Goal: Book appointment/travel/reservation

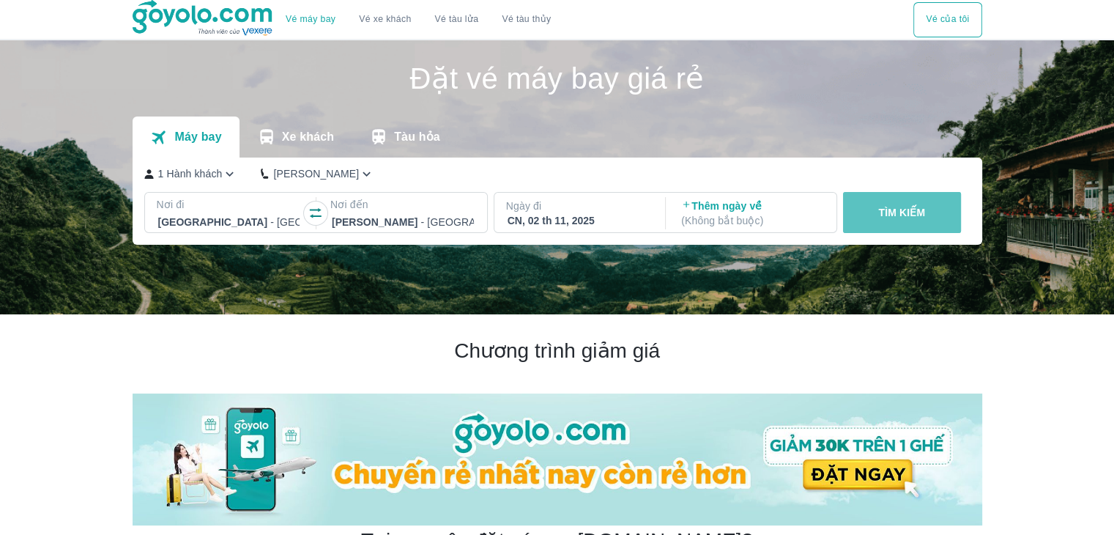
click at [876, 213] on button "TÌM KIẾM" at bounding box center [902, 212] width 118 height 41
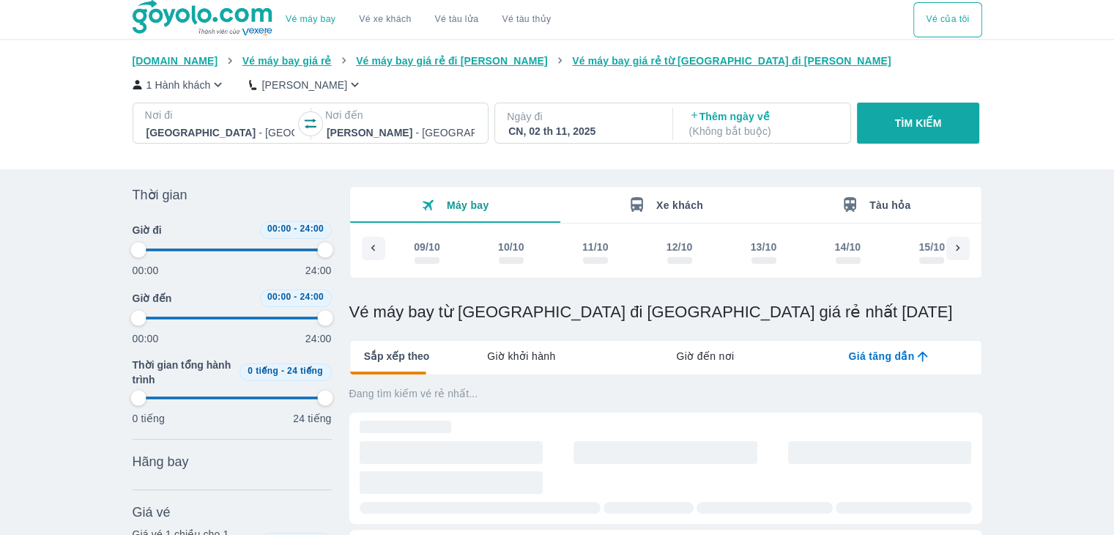
scroll to position [0, 1673]
type input "97.9166666666667"
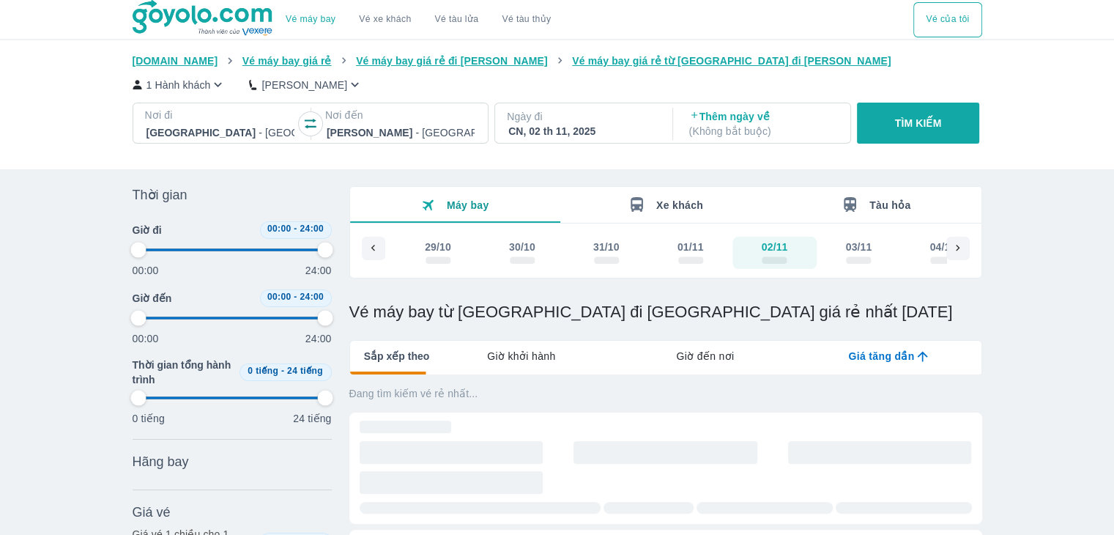
type input "97.9166666666667"
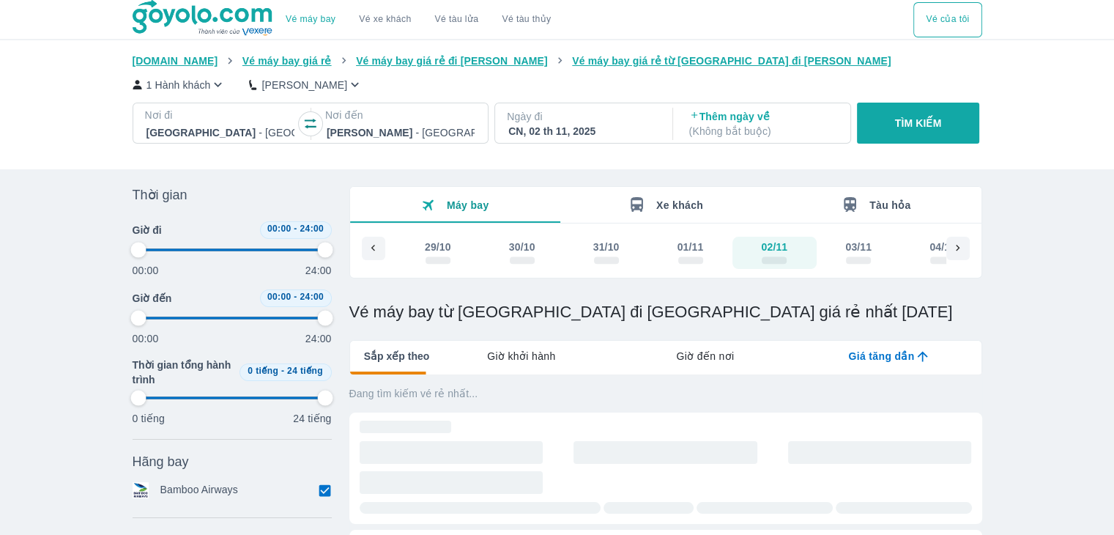
type input "97.9166666666667"
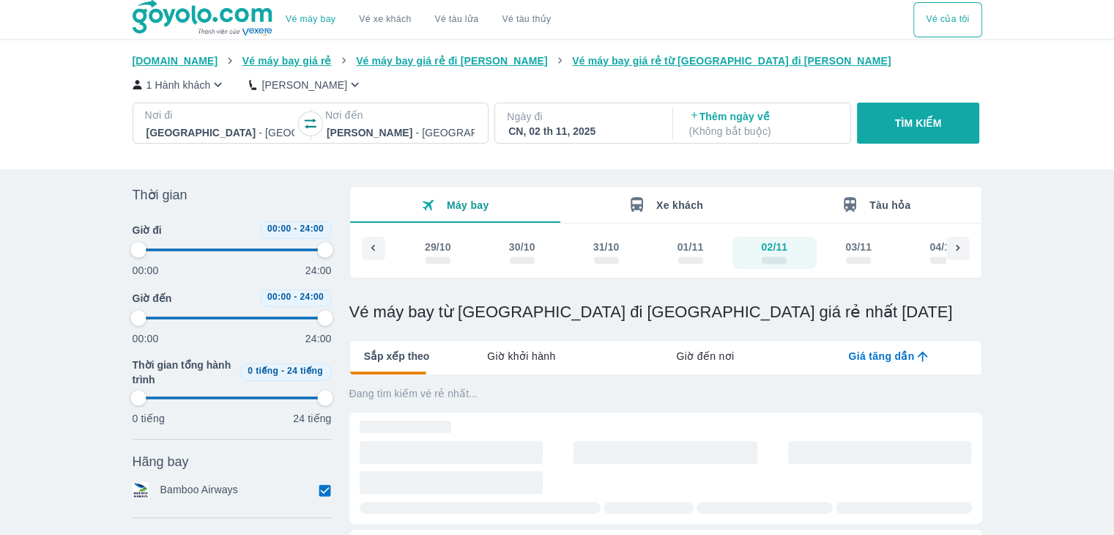
type input "97.9166666666667"
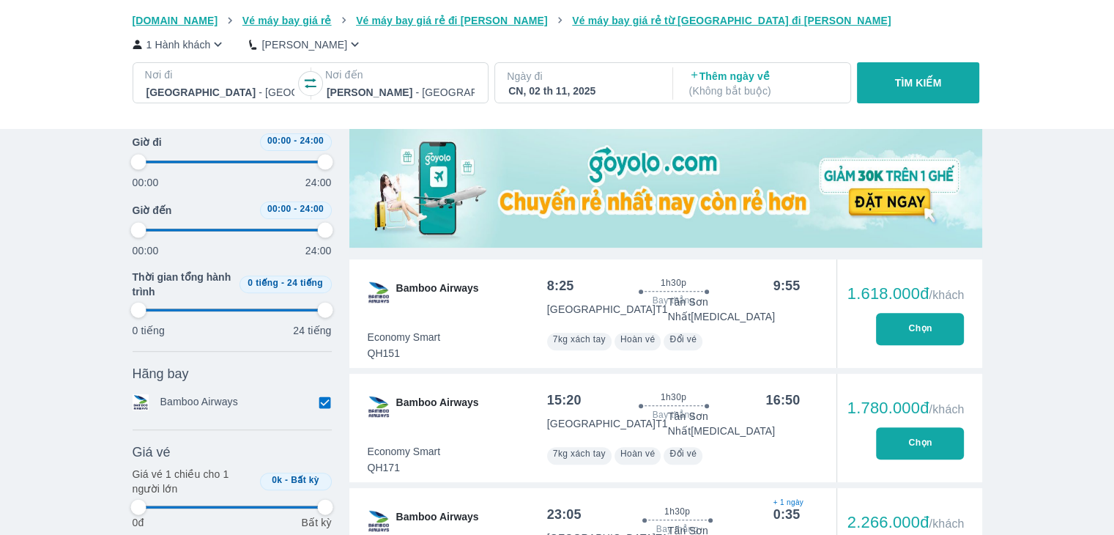
type input "97.9166666666667"
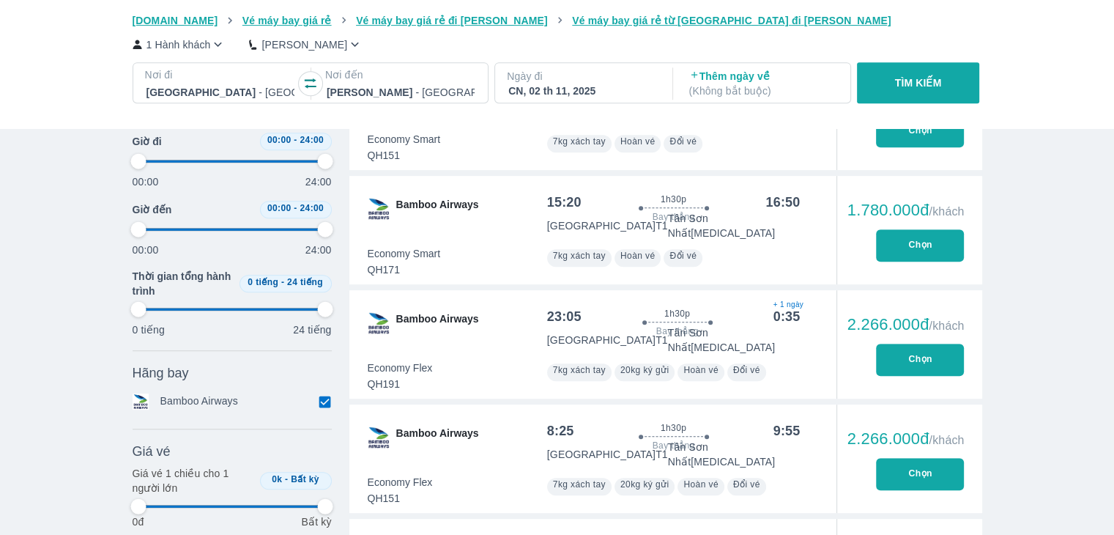
type input "97.9166666666667"
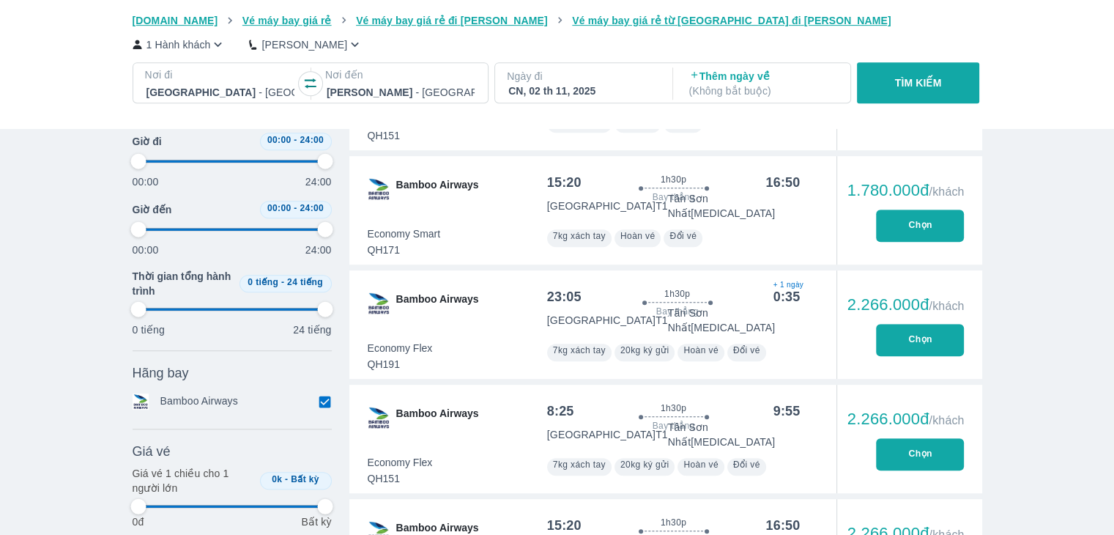
type input "97.9166666666667"
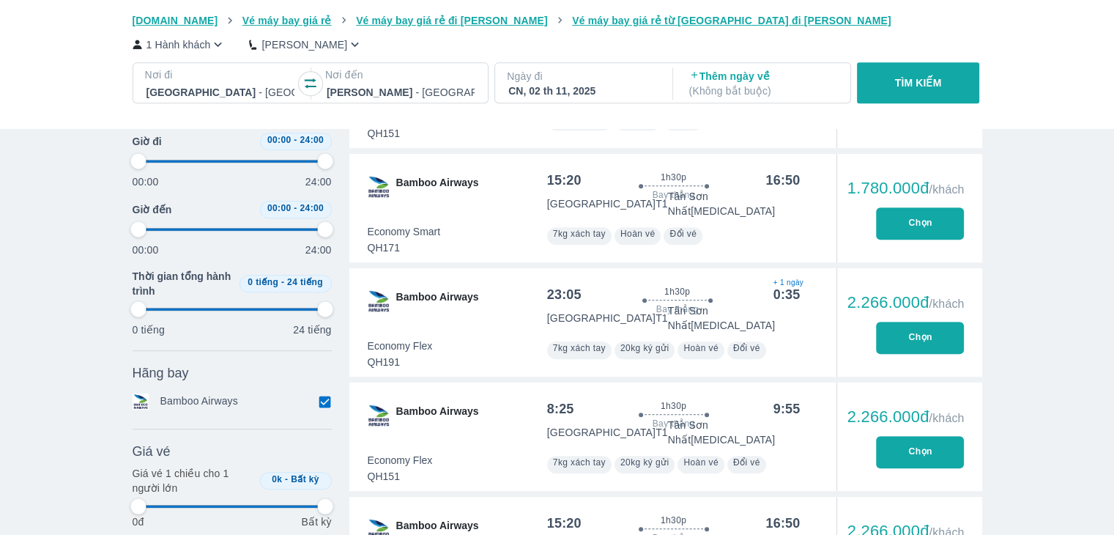
scroll to position [440, 0]
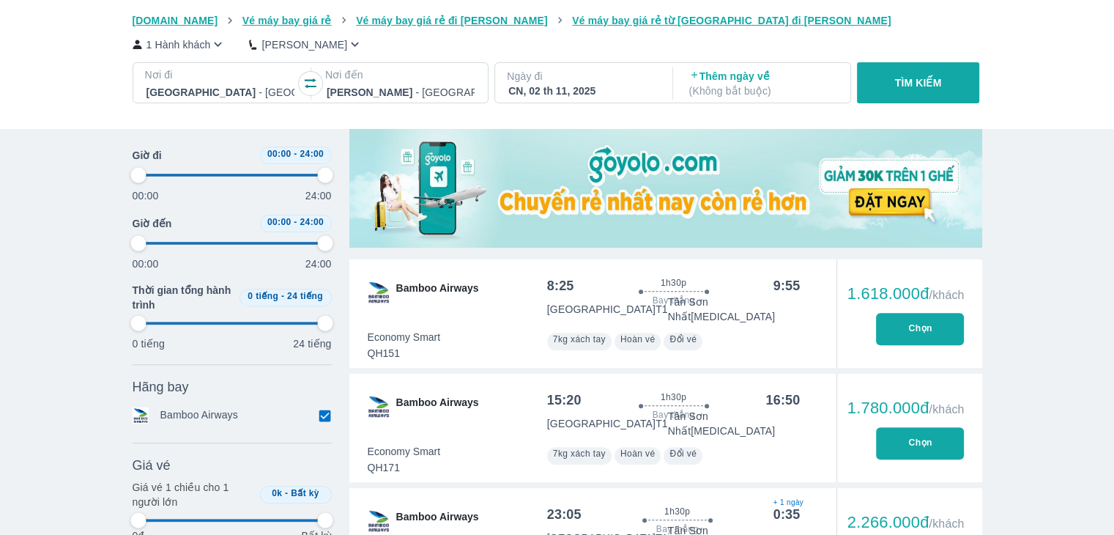
type input "97.9166666666667"
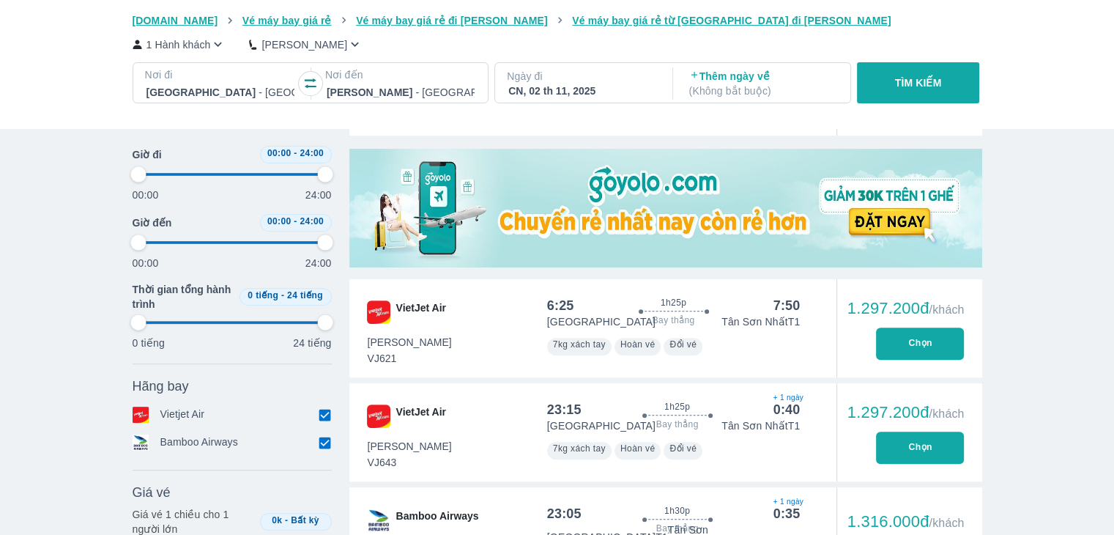
type input "97.9166666666667"
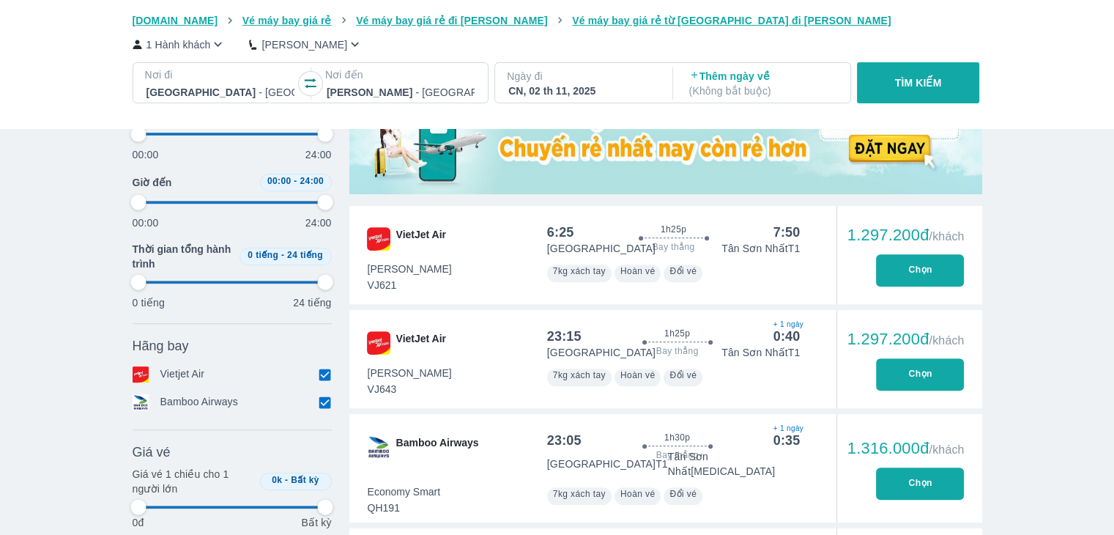
type input "97.9166666666667"
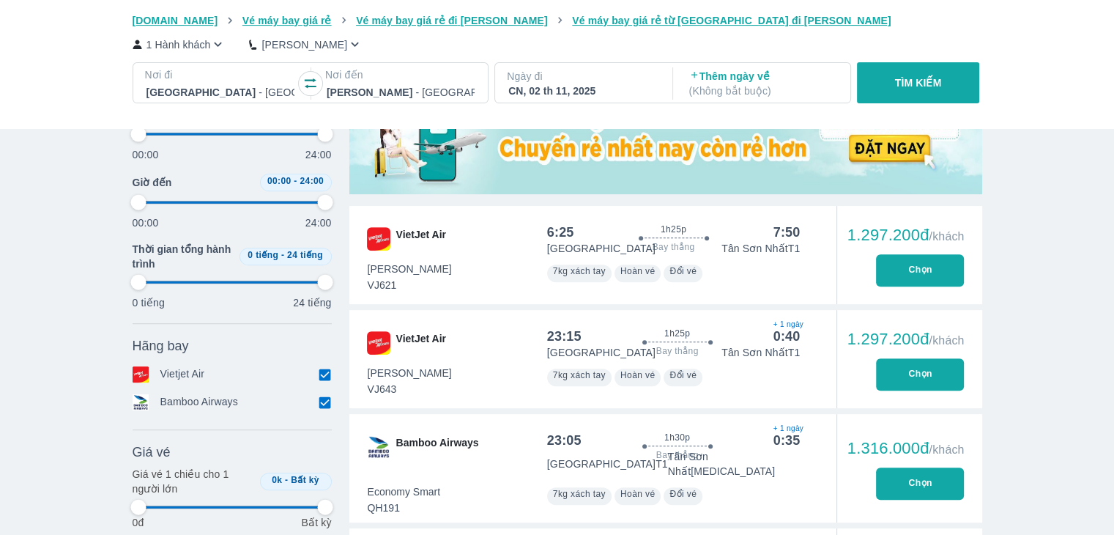
type input "97.9166666666667"
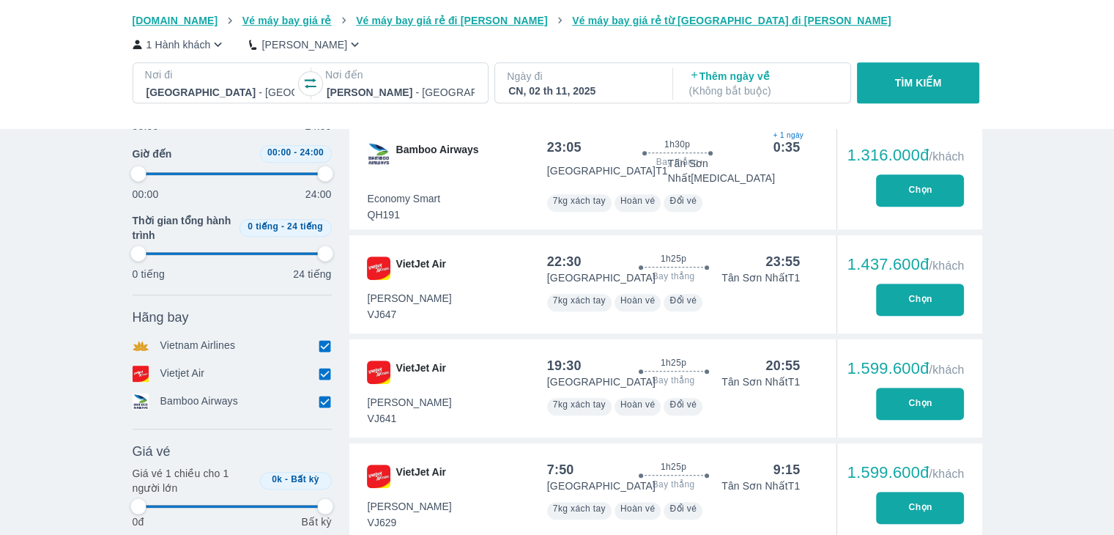
scroll to position [879, 0]
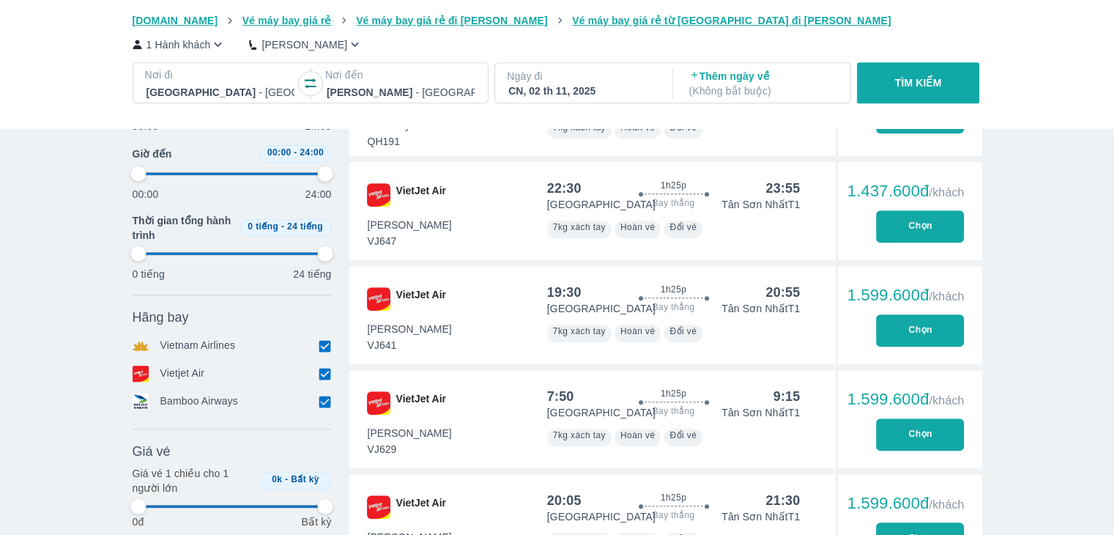
type input "97.9166666666667"
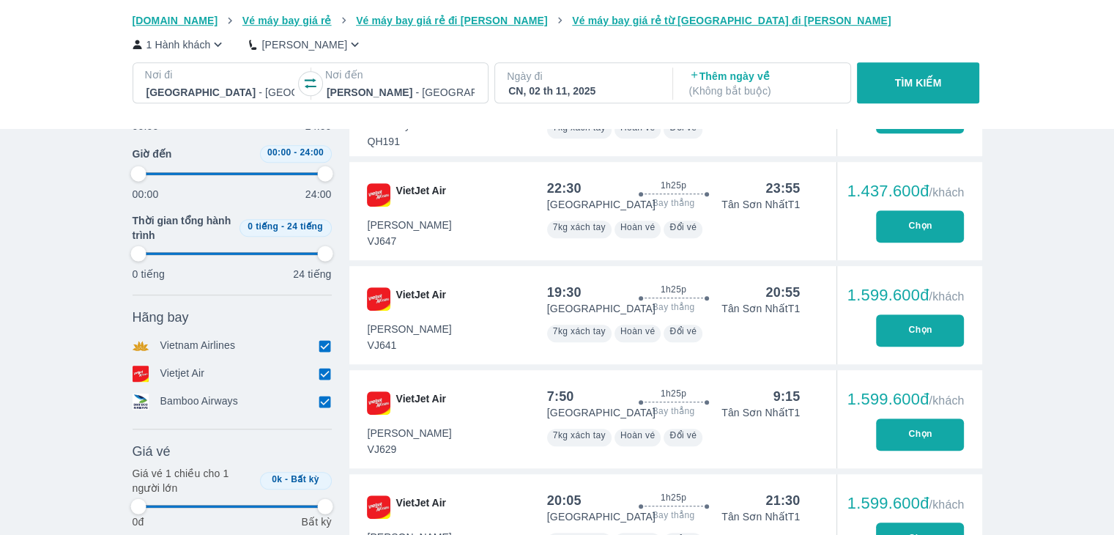
type input "97.9166666666667"
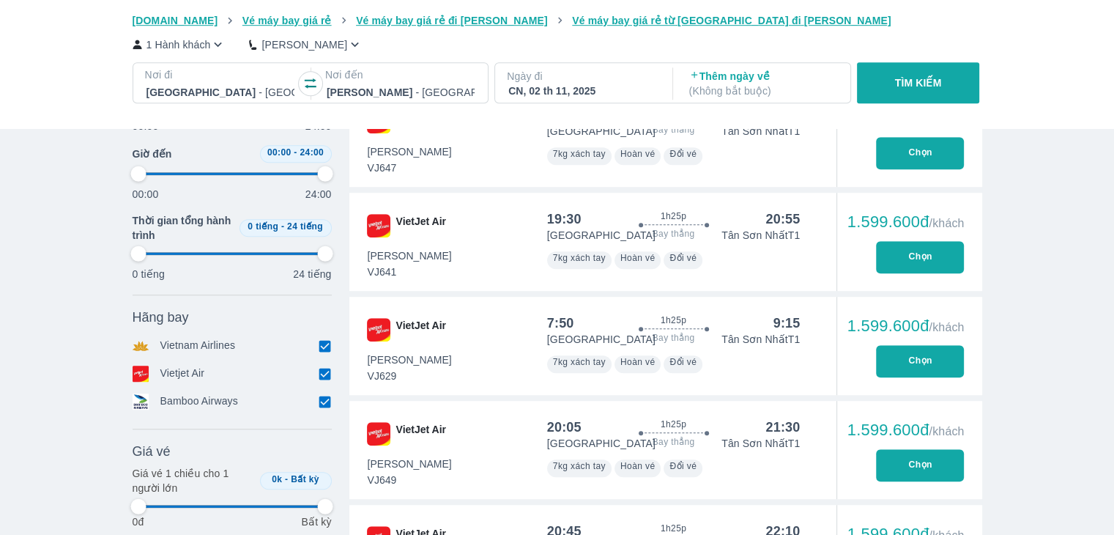
scroll to position [1026, 0]
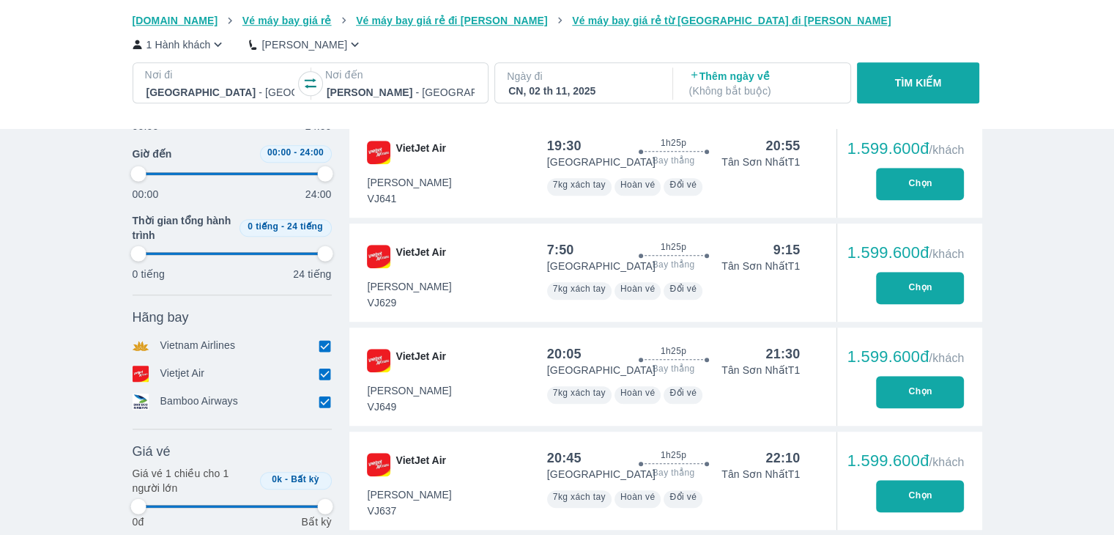
type input "97.9166666666667"
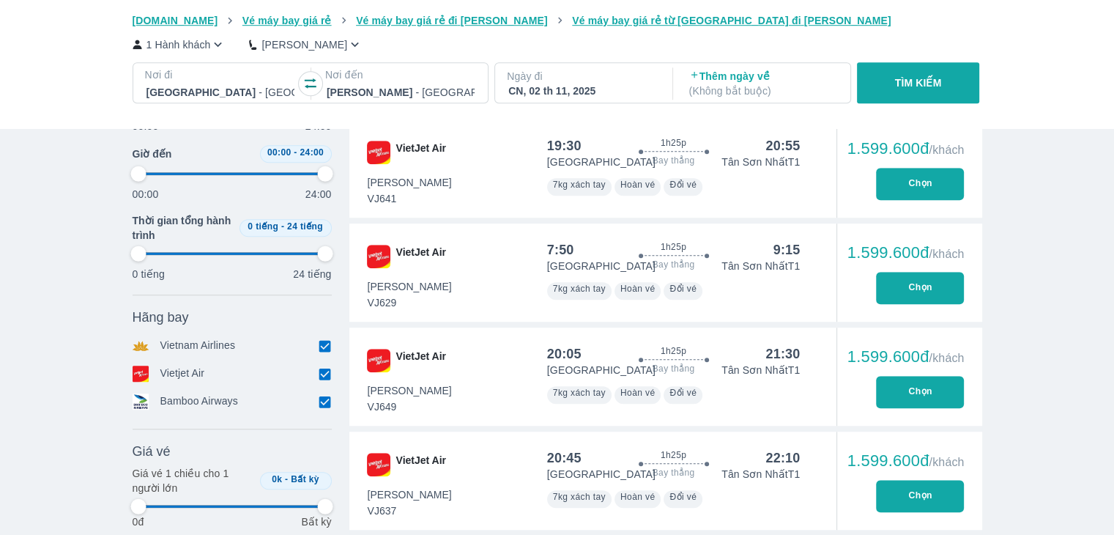
type input "97.9166666666667"
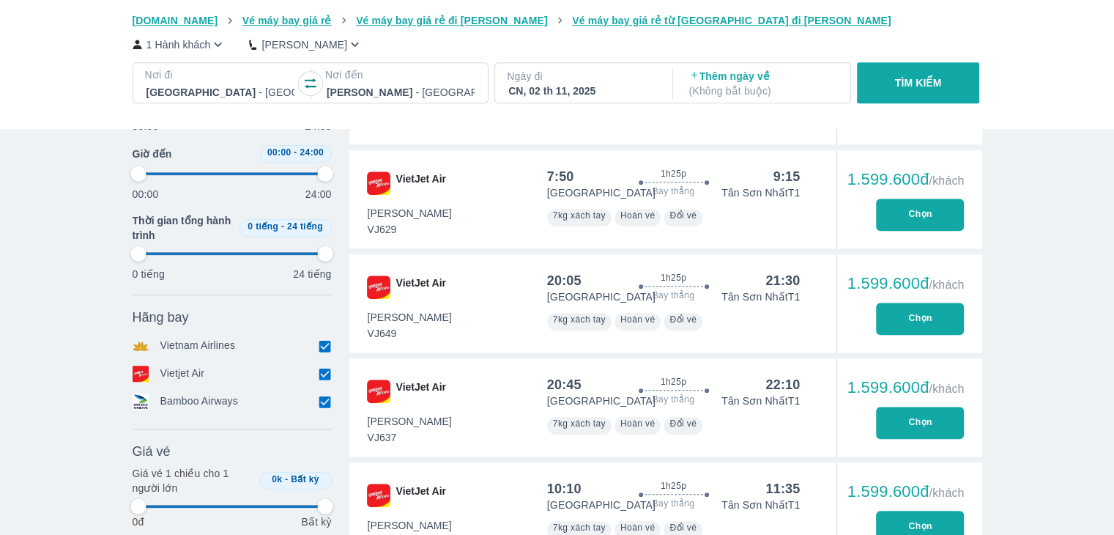
type input "97.9166666666667"
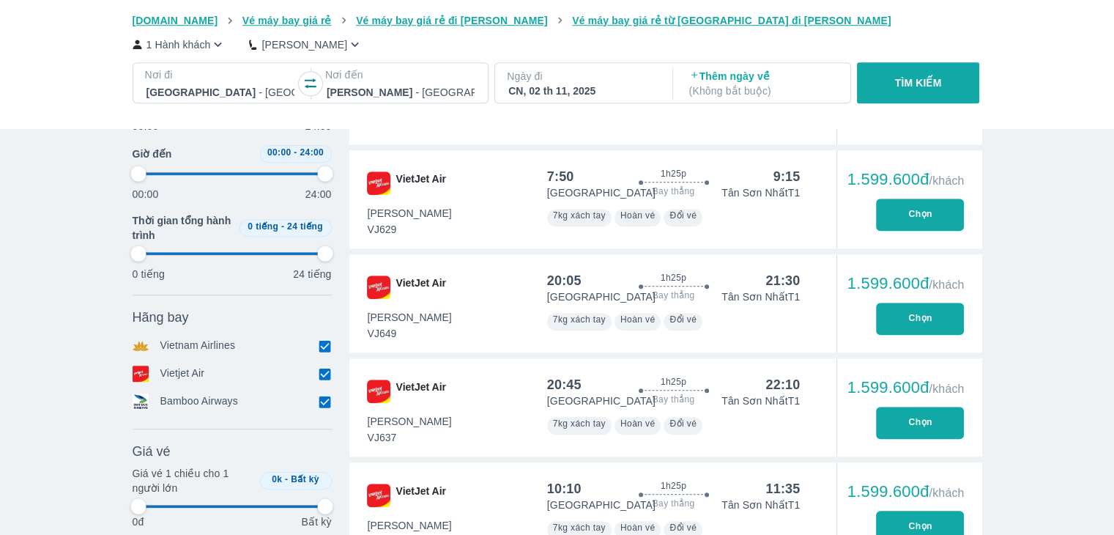
type input "97.9166666666667"
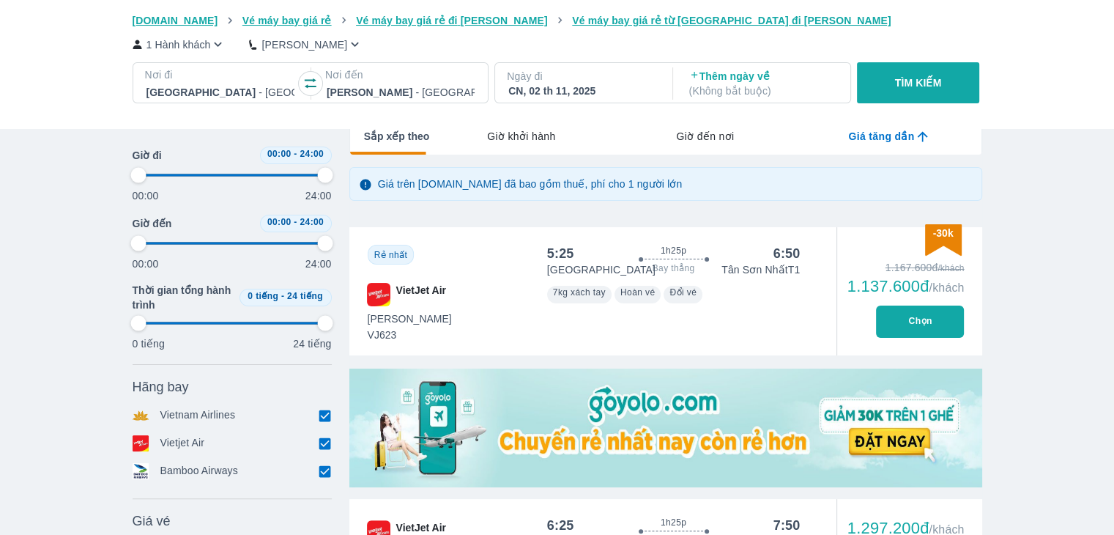
scroll to position [0, 0]
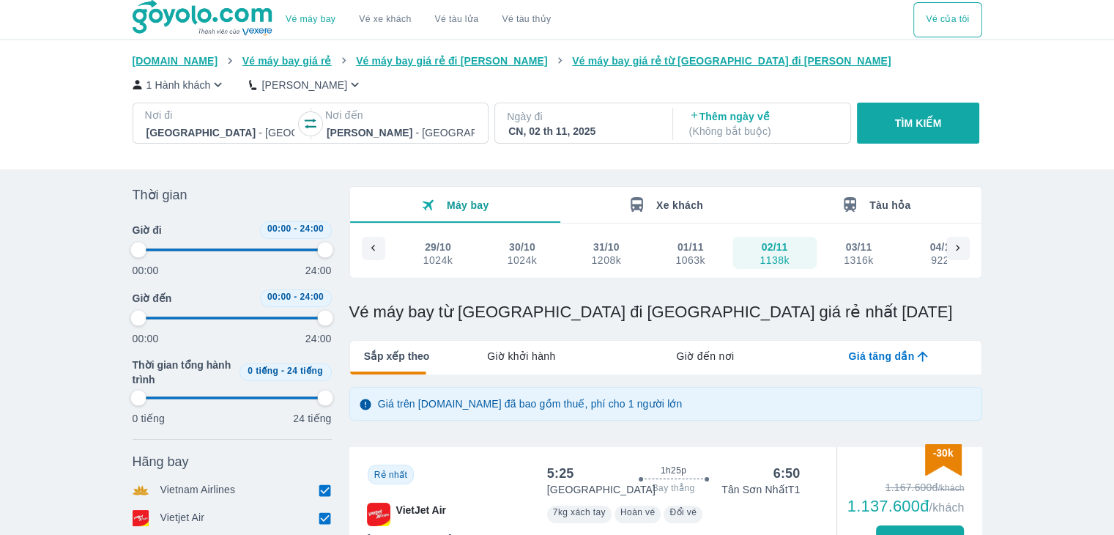
type input "97.9166666666667"
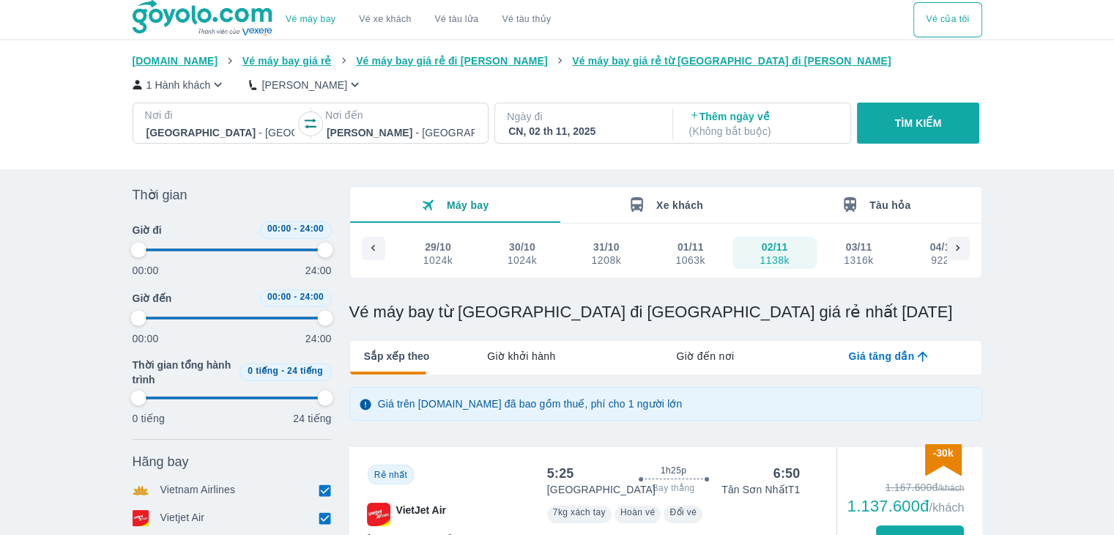
type input "97.9166666666667"
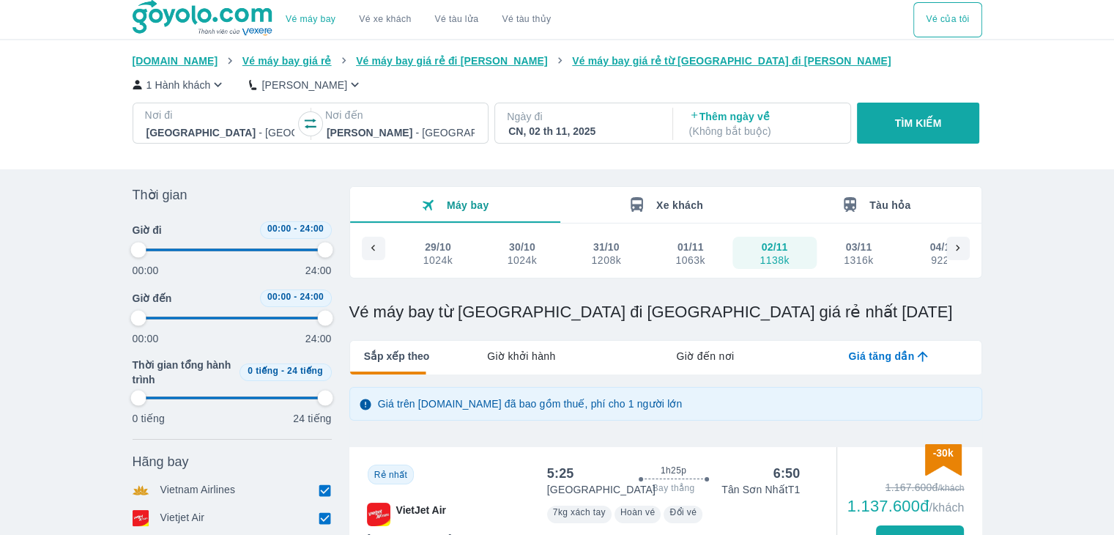
type input "97.9166666666667"
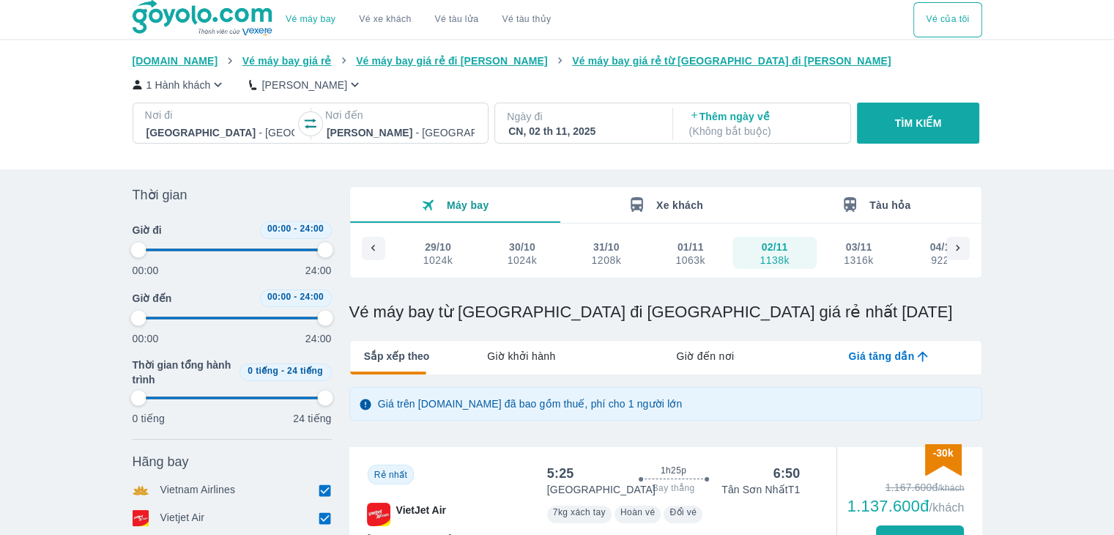
type input "97.9166666666667"
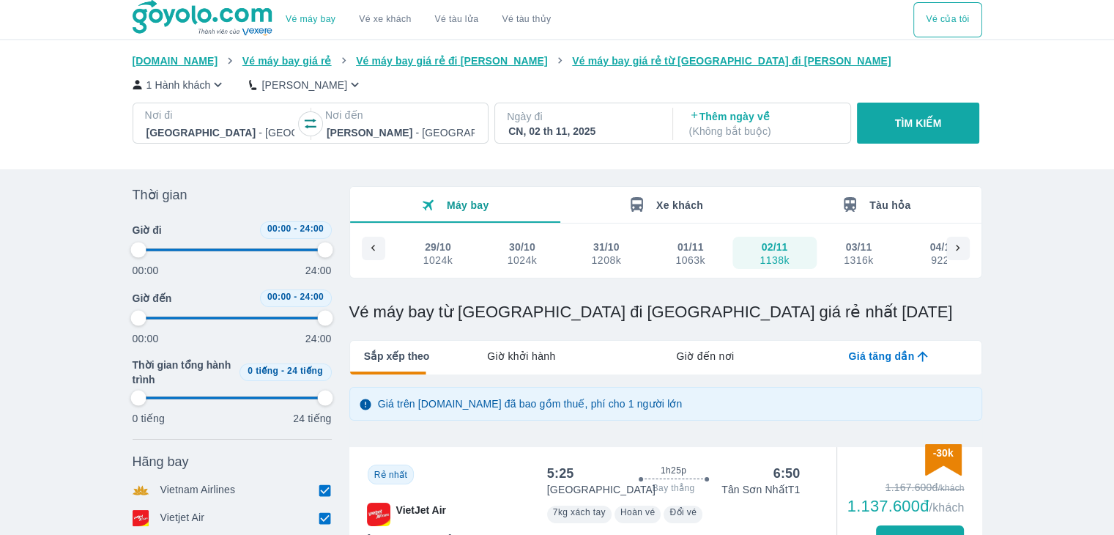
type input "97.9166666666667"
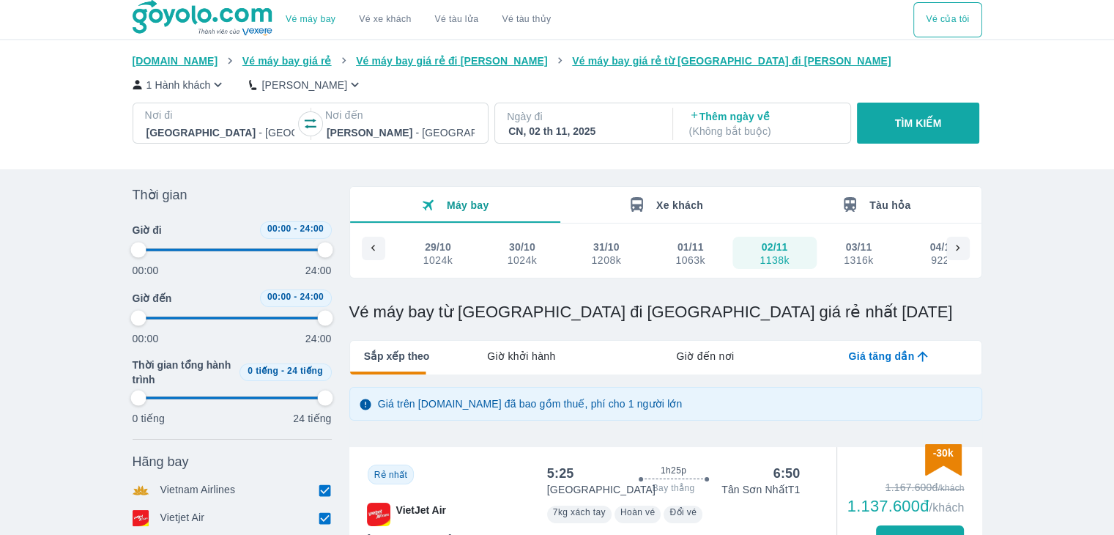
type input "97.9166666666667"
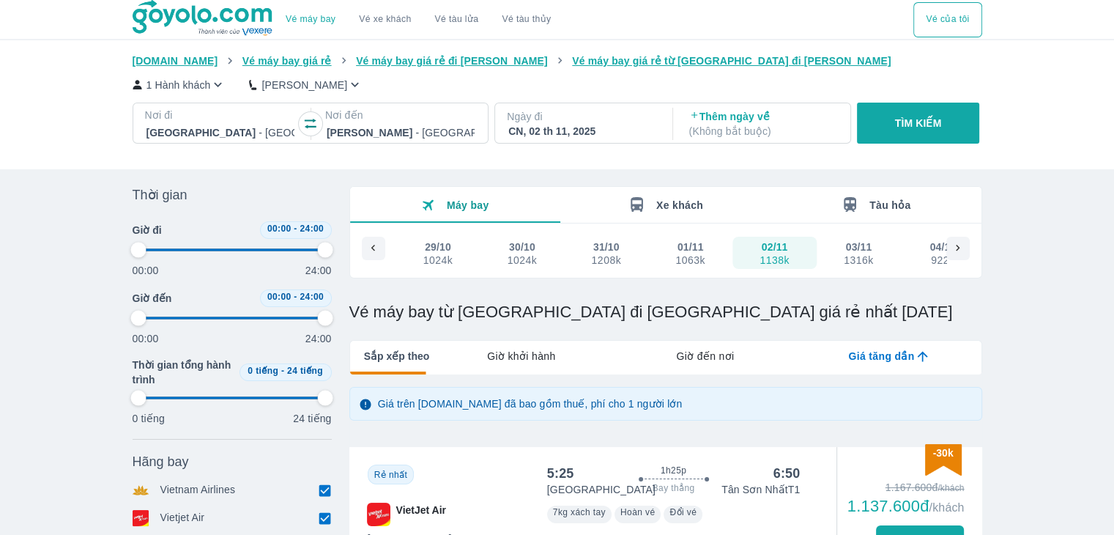
type input "97.9166666666667"
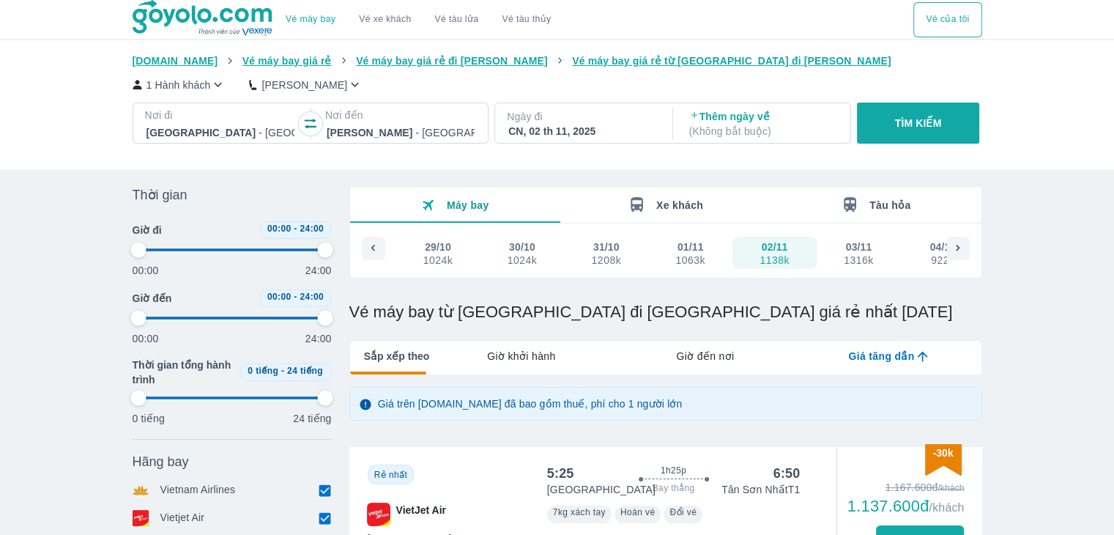
type input "97.9166666666667"
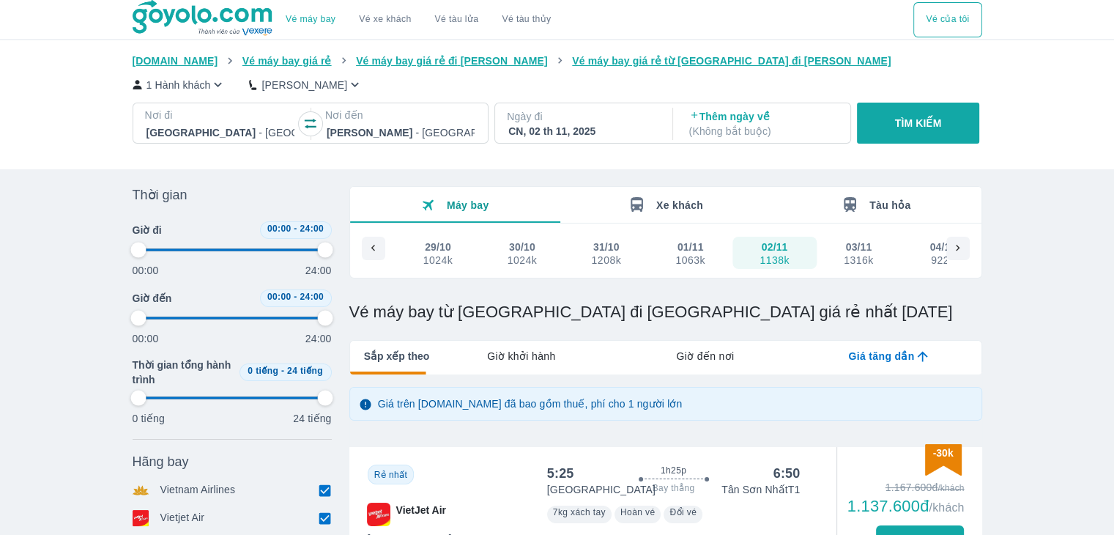
type input "97.9166666666667"
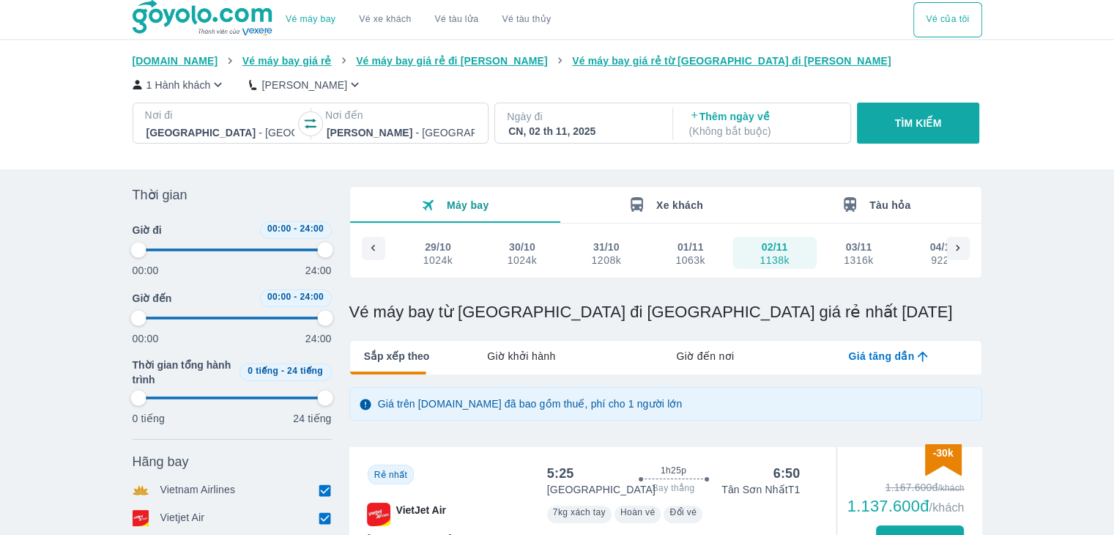
type input "97.9166666666667"
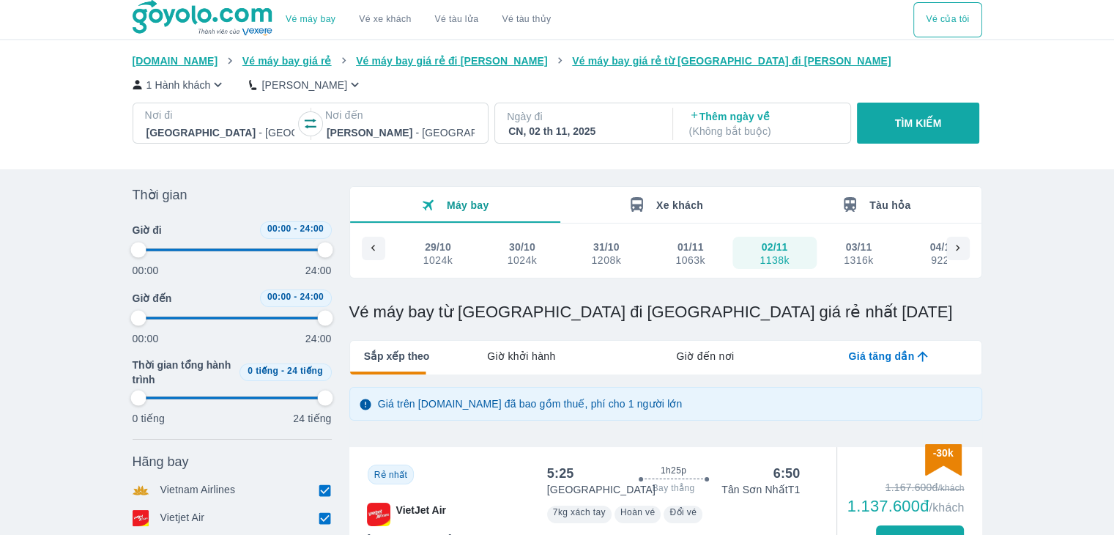
type input "97.9166666666667"
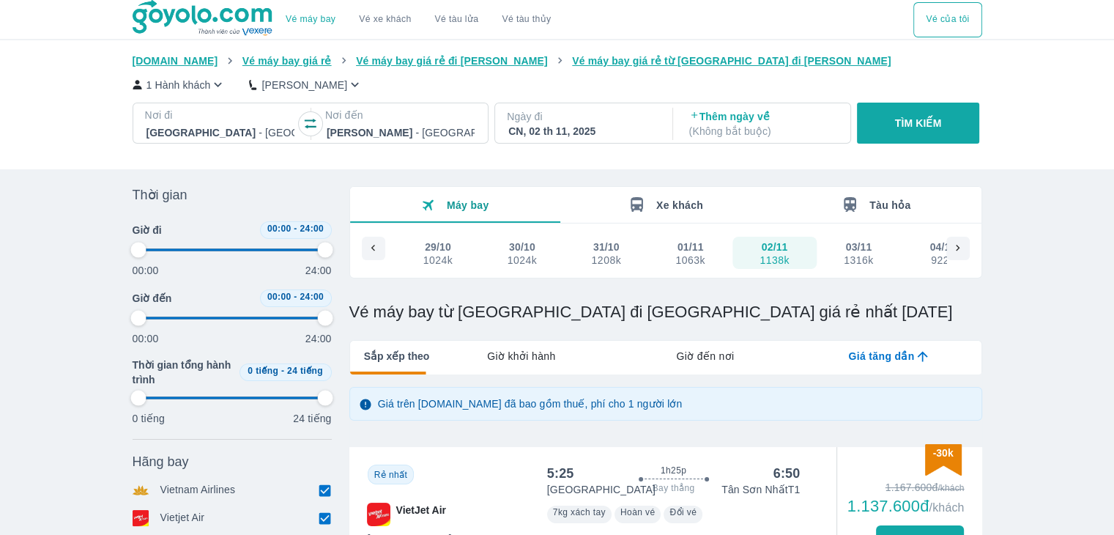
type input "97.9166666666667"
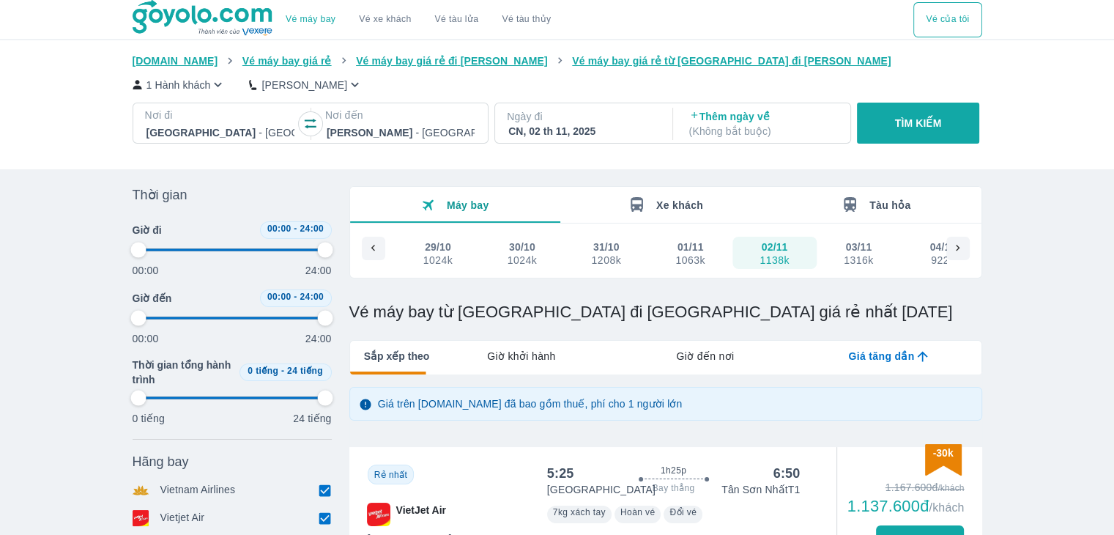
type input "97.9166666666667"
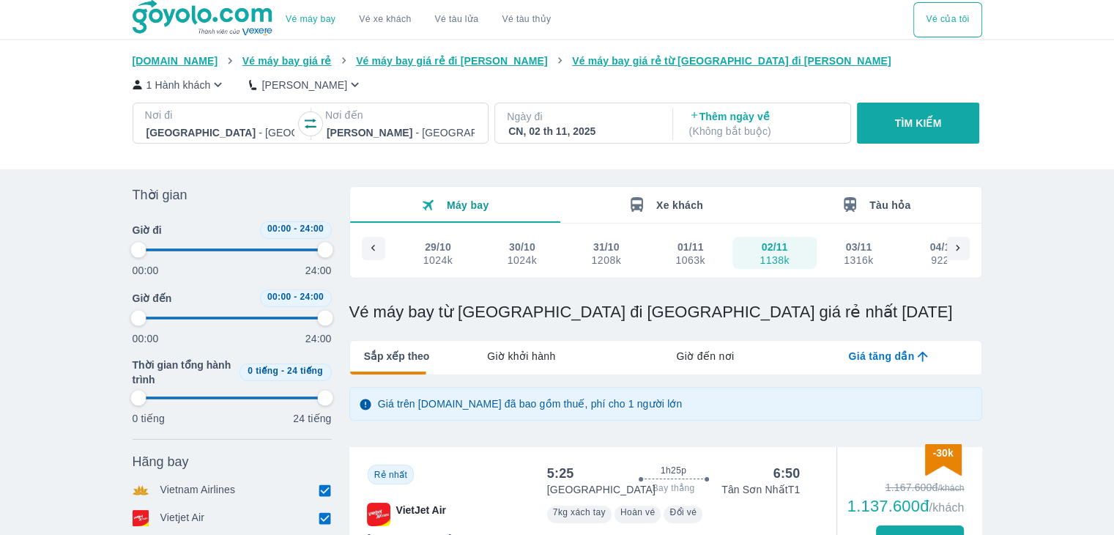
type input "97.9166666666667"
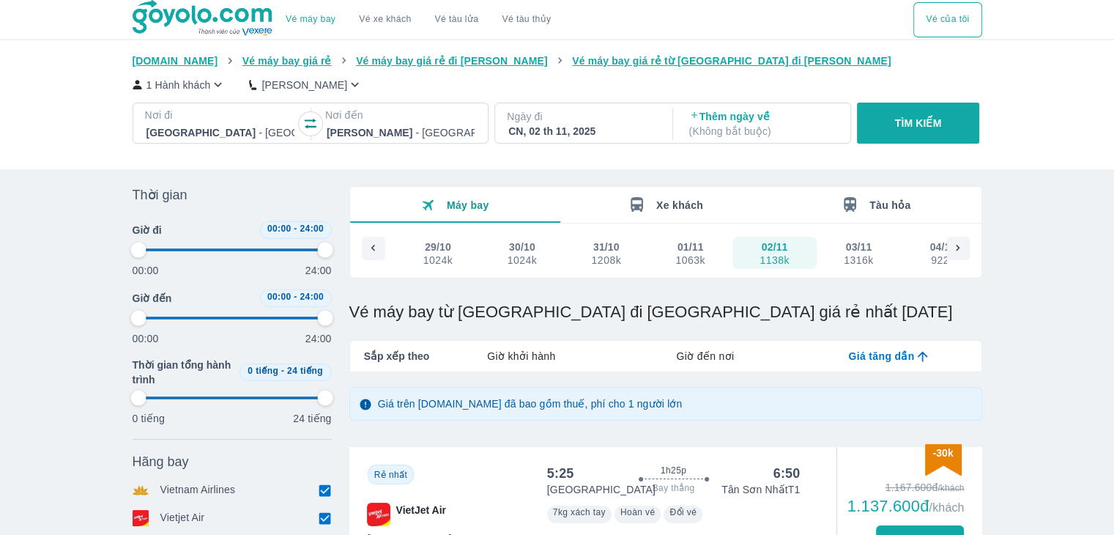
type input "97.9166666666667"
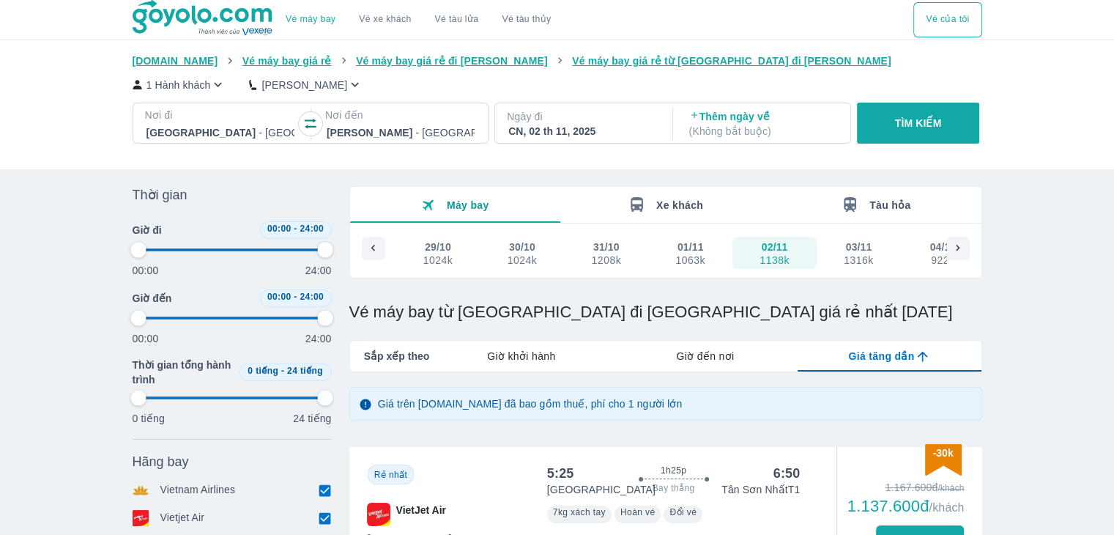
type input "97.9166666666667"
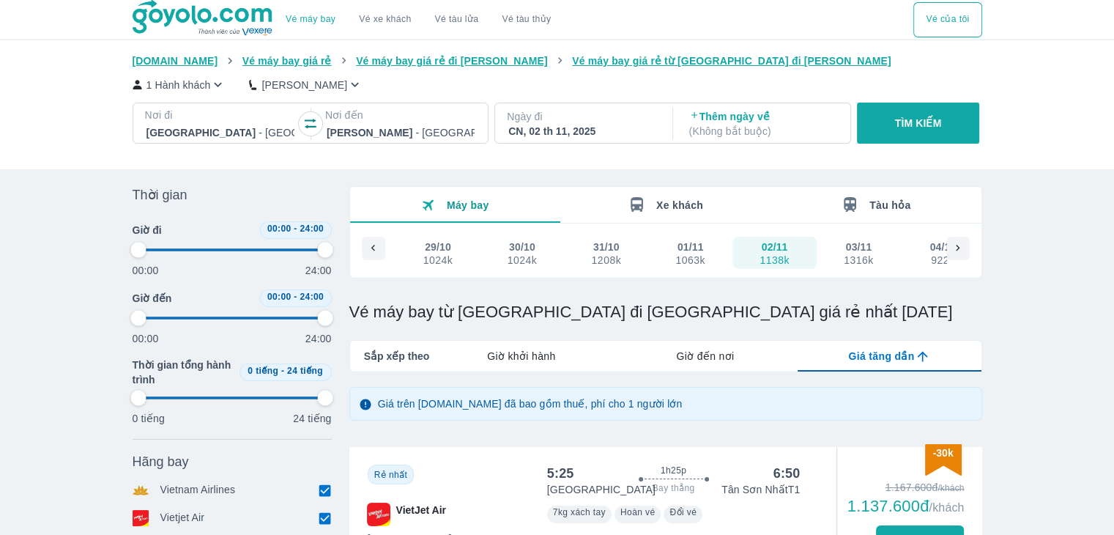
type input "97.9166666666667"
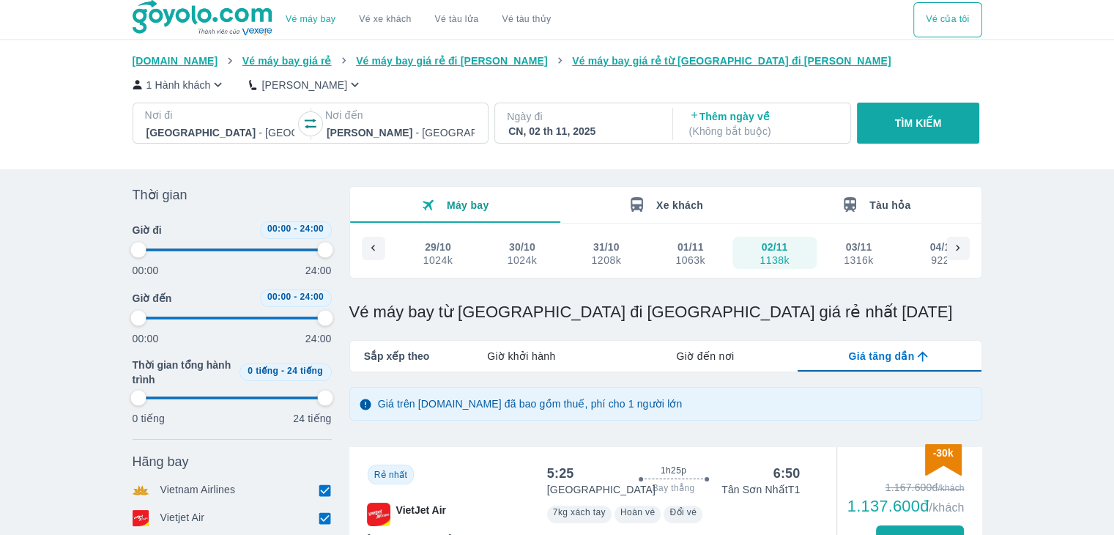
type input "97.9166666666667"
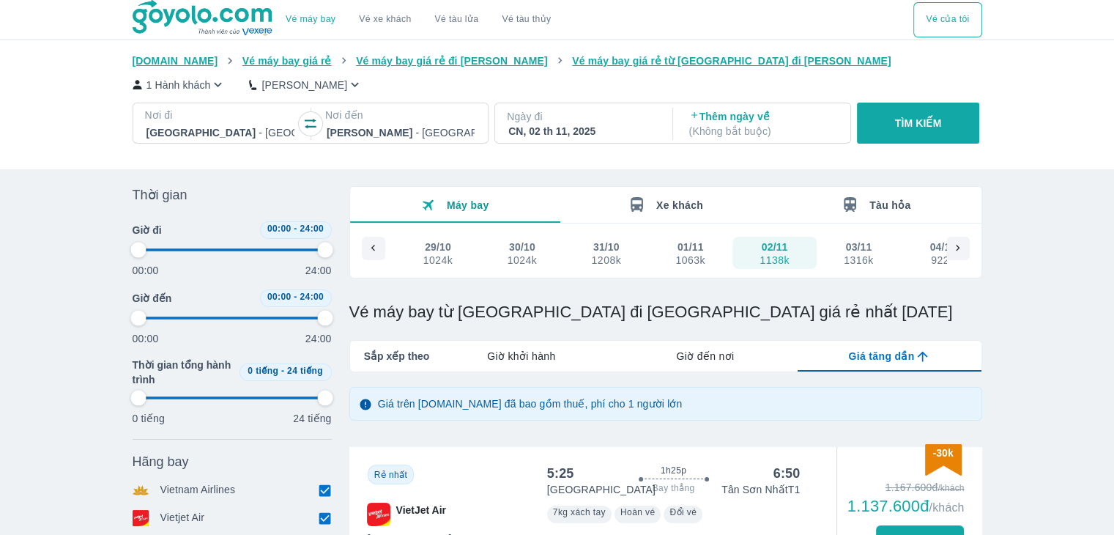
type input "97.9166666666667"
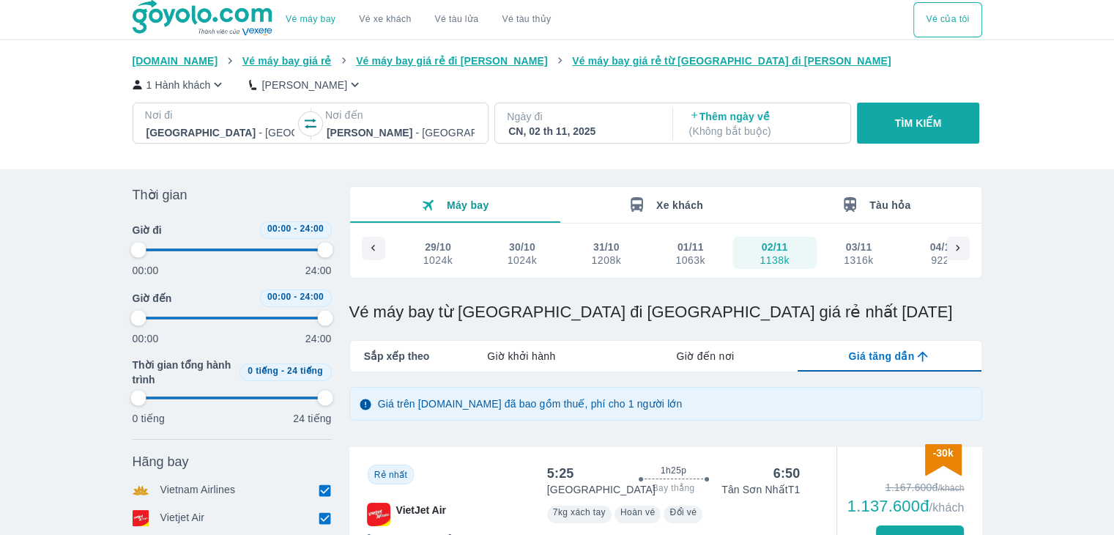
type input "97.9166666666667"
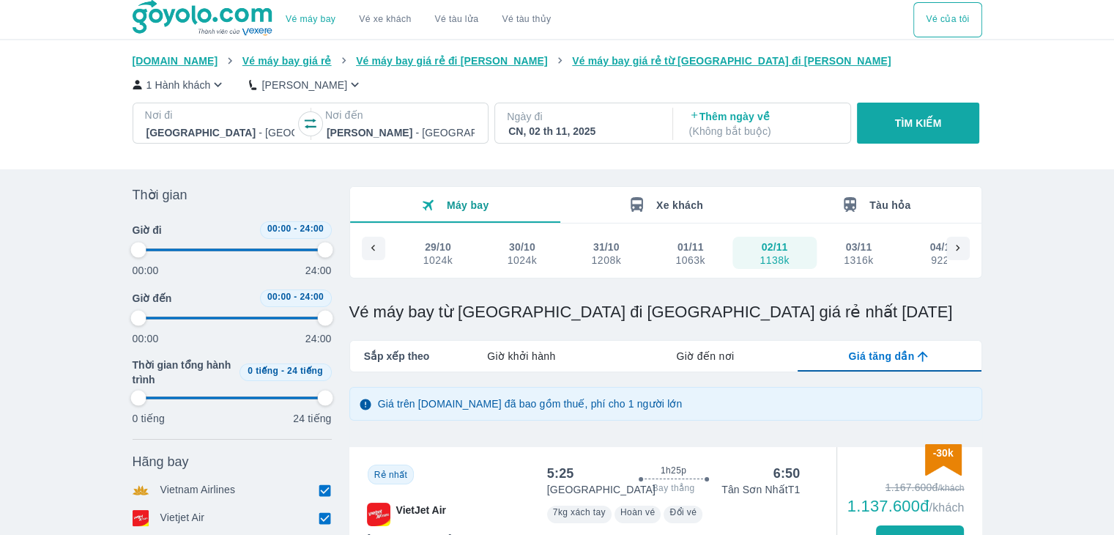
type input "97.9166666666667"
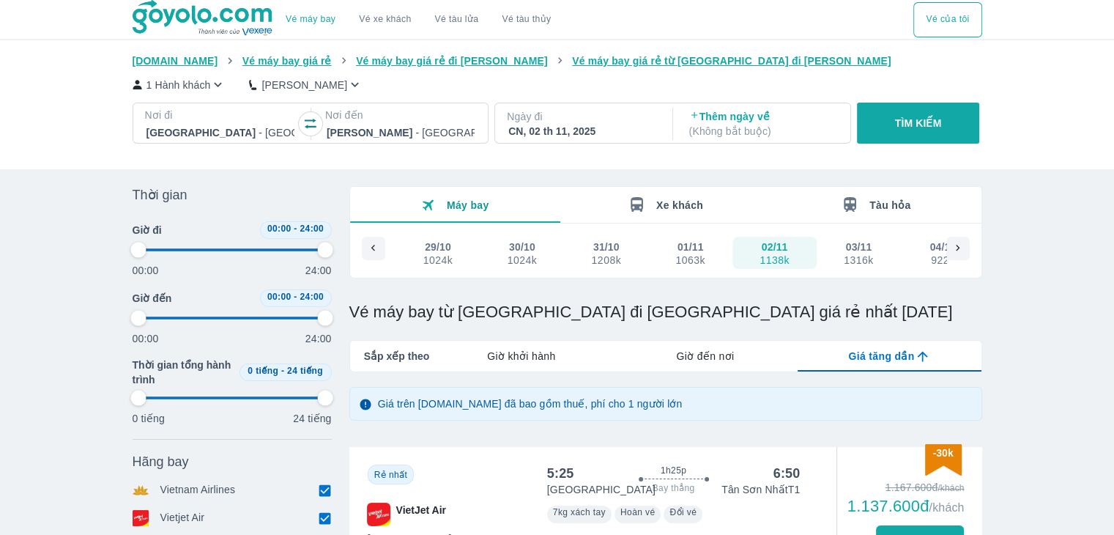
type input "97.9166666666667"
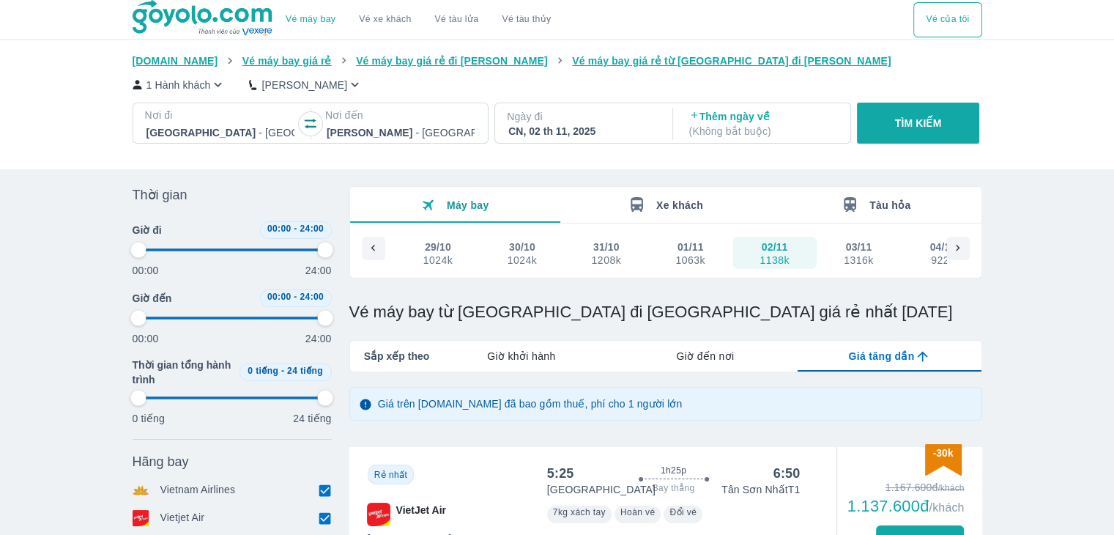
type input "97.9166666666667"
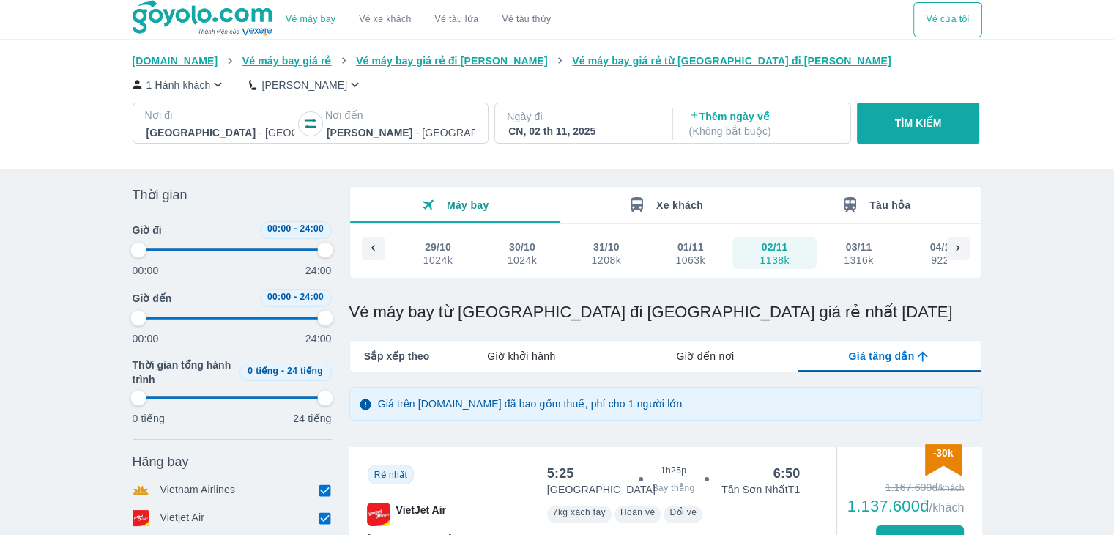
type input "97.9166666666667"
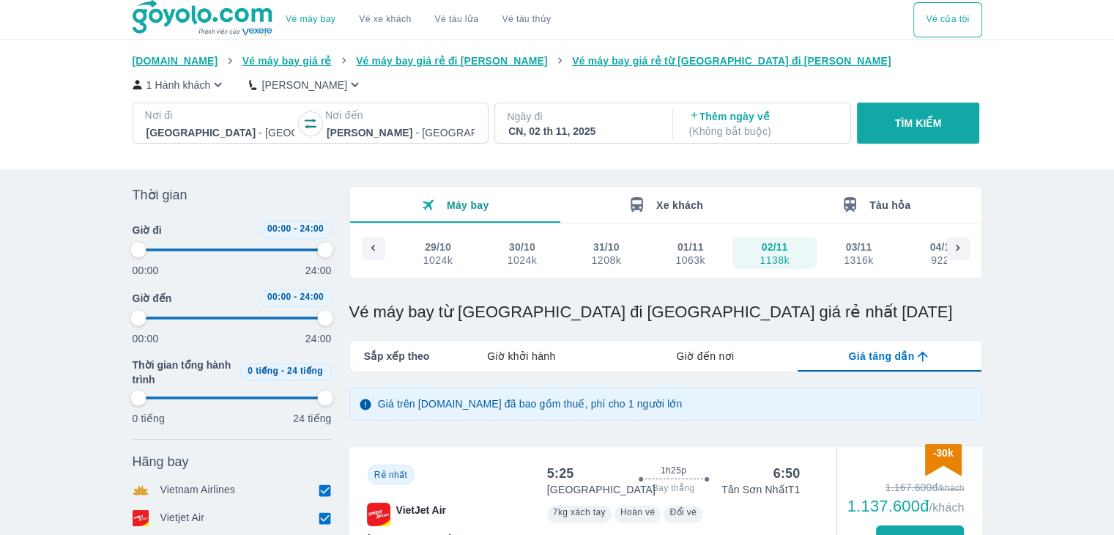
type input "97.9166666666667"
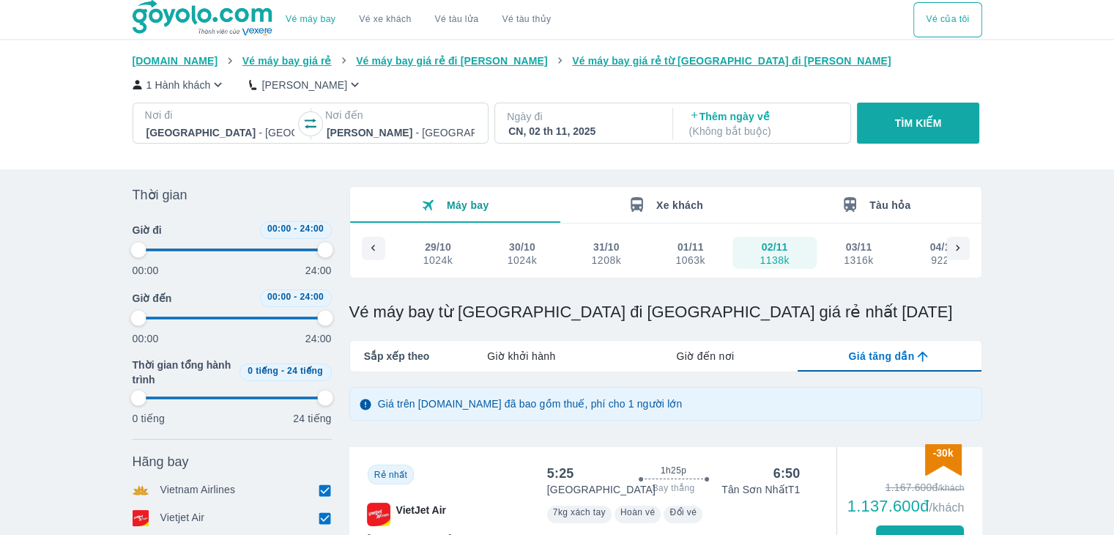
type input "97.9166666666667"
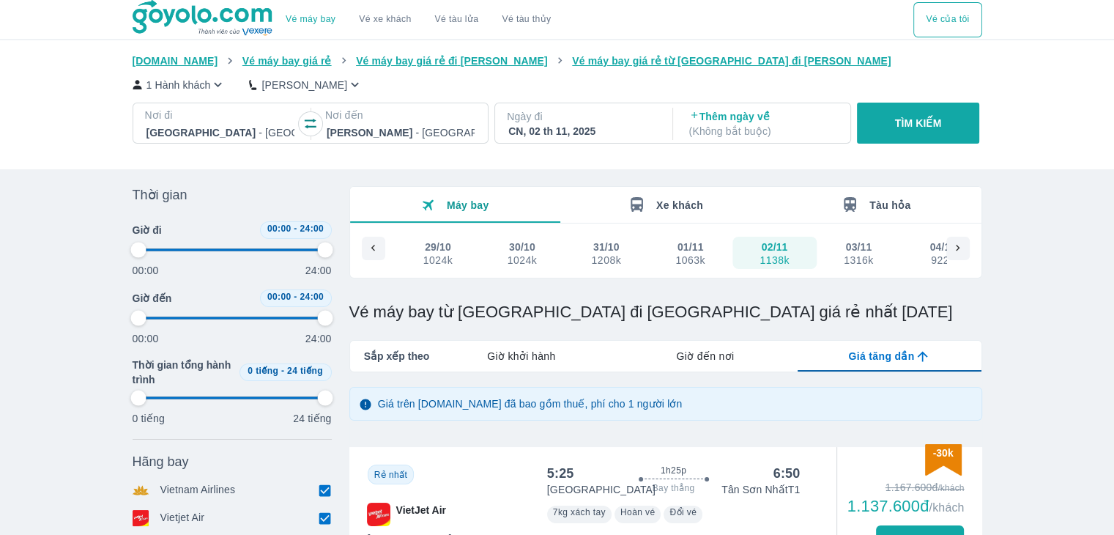
type input "97.9166666666667"
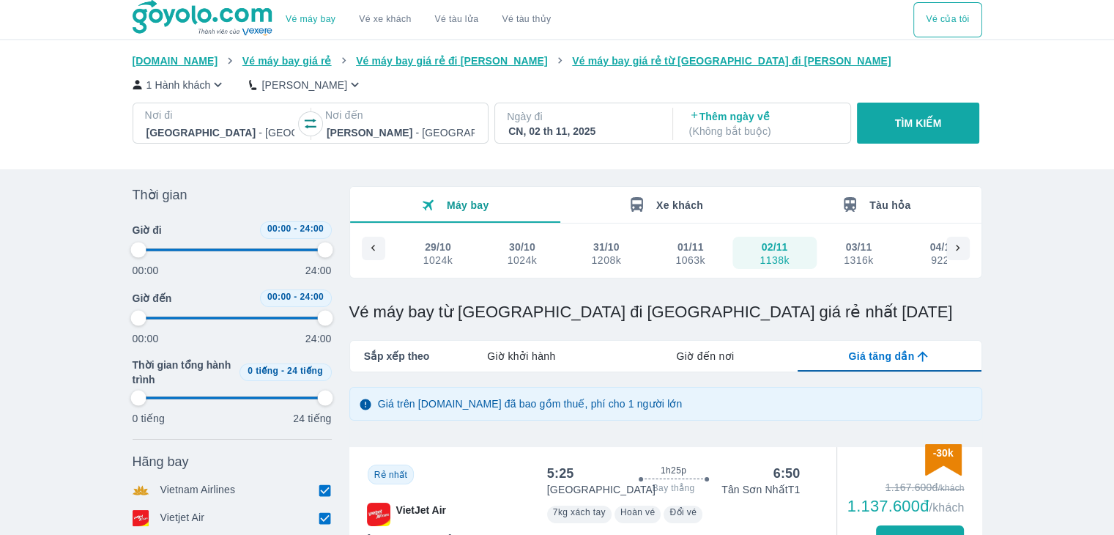
type input "97.9166666666667"
